Goal: Find specific page/section: Find specific page/section

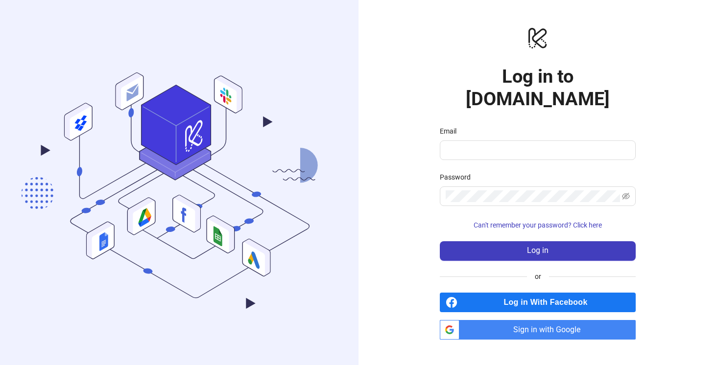
click at [554, 321] on span "Sign in with Google" at bounding box center [549, 330] width 172 height 20
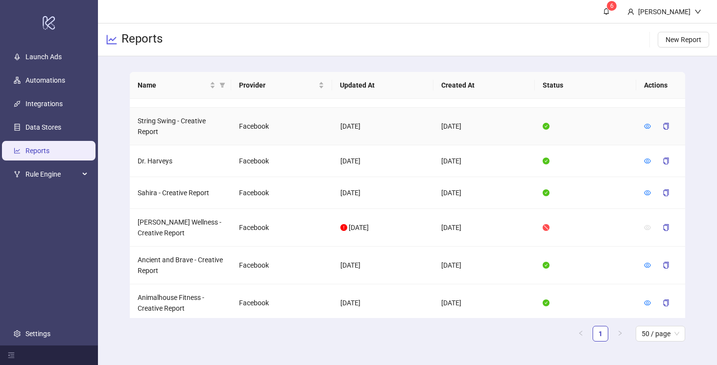
scroll to position [257, 0]
click at [649, 162] on icon "eye" at bounding box center [647, 161] width 7 height 5
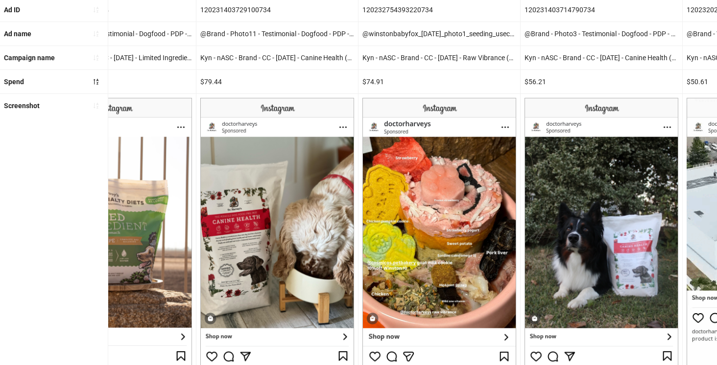
scroll to position [99, 0]
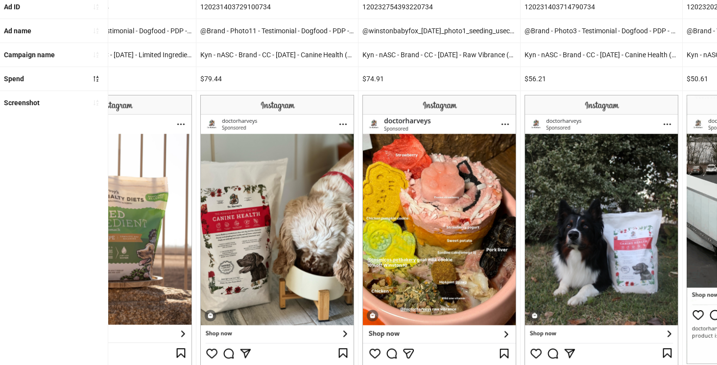
click at [438, 217] on img at bounding box center [439, 246] width 154 height 302
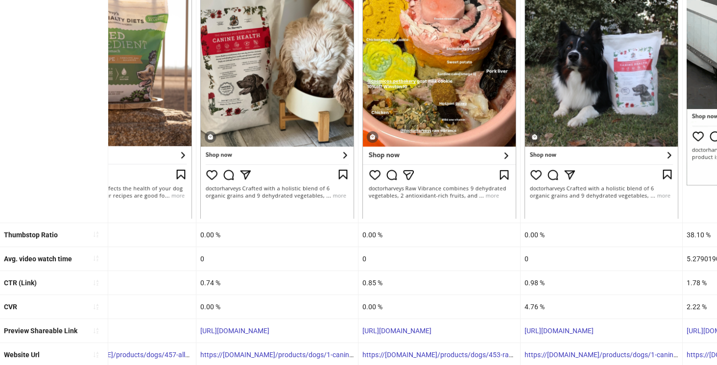
scroll to position [295, 0]
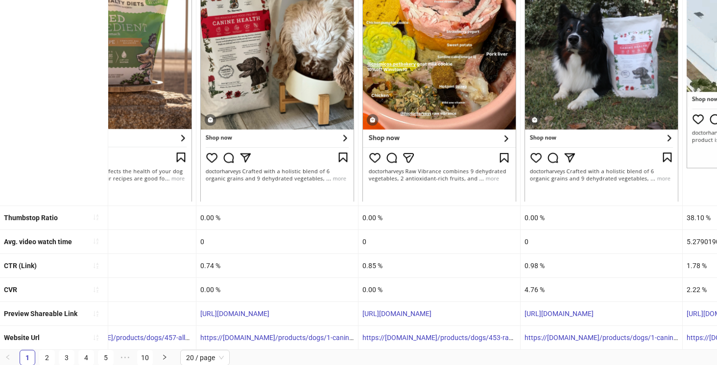
drag, startPoint x: 491, startPoint y: 312, endPoint x: 360, endPoint y: 308, distance: 131.3
click at [360, 308] on div "[URL][DOMAIN_NAME]" at bounding box center [439, 314] width 162 height 24
copy link "[URL][DOMAIN_NAME]"
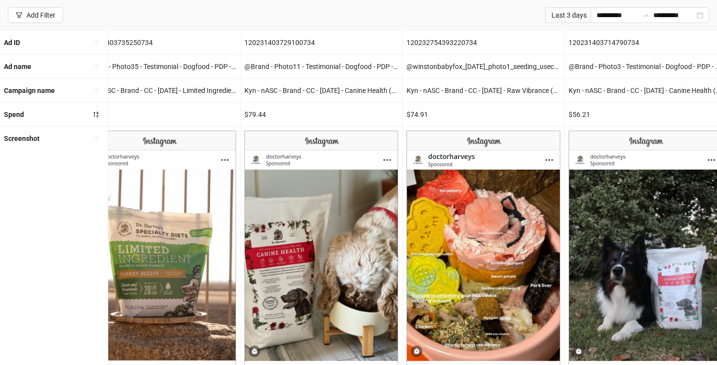
scroll to position [0, 1565]
